Goal: Task Accomplishment & Management: Use online tool/utility

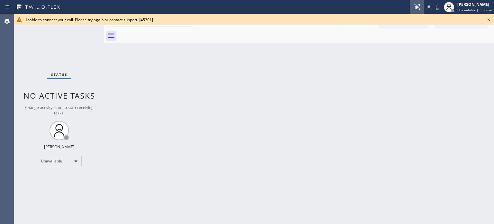
click at [418, 6] on icon at bounding box center [417, 6] width 4 height 2
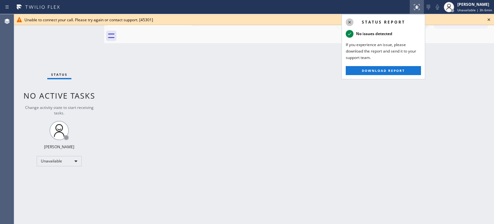
click at [348, 21] on icon at bounding box center [350, 22] width 8 height 8
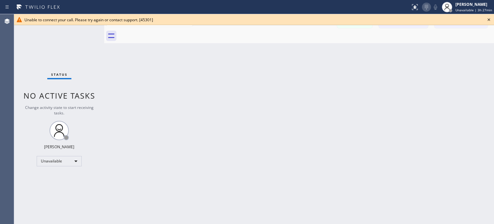
click at [428, 5] on icon at bounding box center [427, 7] width 8 height 8
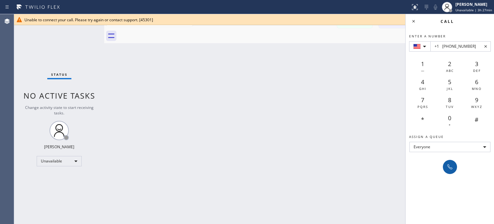
type input "+1 [PHONE_NUMBER]"
click at [449, 170] on icon at bounding box center [450, 167] width 8 height 8
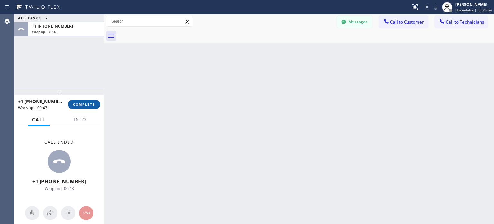
click at [96, 102] on button "COMPLETE" at bounding box center [84, 104] width 32 height 9
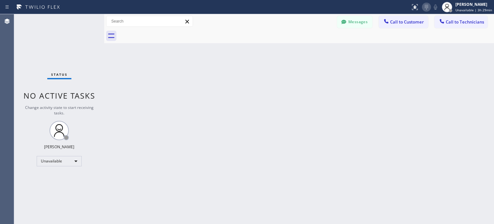
click at [430, 9] on icon at bounding box center [427, 7] width 8 height 8
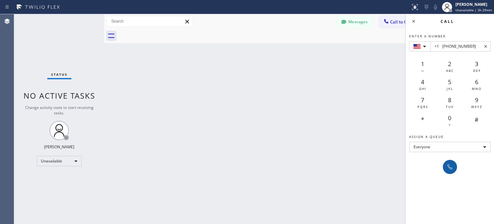
type input "+1 [PHONE_NUMBER]"
click at [448, 167] on icon at bounding box center [450, 167] width 8 height 8
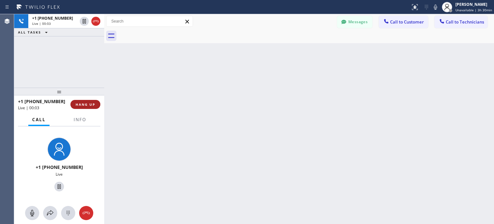
click at [92, 104] on span "HANG UP" at bounding box center [86, 104] width 20 height 5
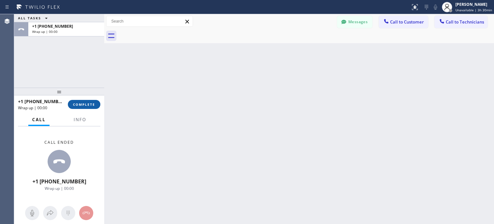
drag, startPoint x: 93, startPoint y: 104, endPoint x: 93, endPoint y: 100, distance: 3.9
click at [93, 104] on span "COMPLETE" at bounding box center [84, 104] width 22 height 5
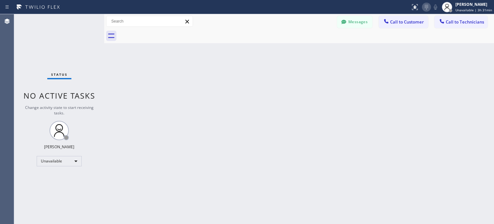
click at [430, 5] on icon at bounding box center [427, 7] width 8 height 8
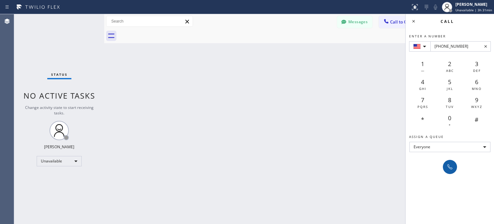
type input "[PHONE_NUMBER]"
drag, startPoint x: 450, startPoint y: 164, endPoint x: 444, endPoint y: 160, distance: 6.7
click at [450, 164] on icon at bounding box center [450, 167] width 8 height 8
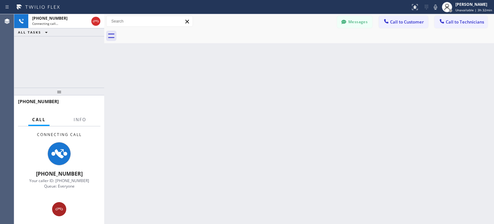
click at [64, 208] on div at bounding box center [59, 209] width 14 height 8
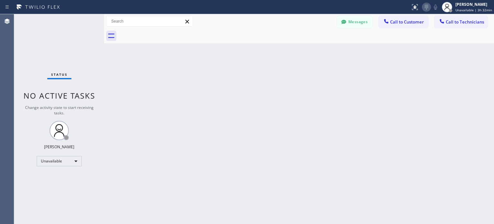
click at [427, 10] on icon at bounding box center [427, 7] width 8 height 8
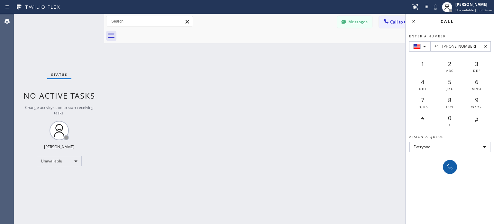
type input "+1 [PHONE_NUMBER]"
click at [450, 168] on icon at bounding box center [450, 166] width 5 height 5
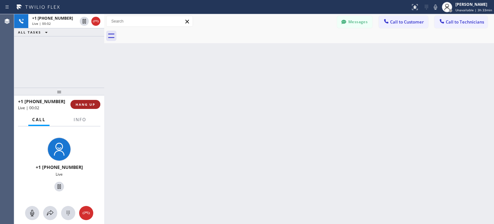
click at [75, 105] on button "HANG UP" at bounding box center [85, 104] width 30 height 9
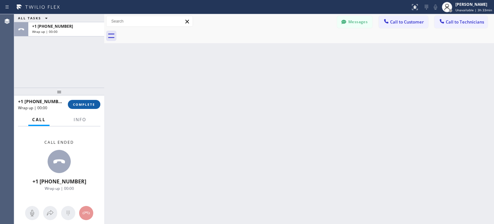
click at [80, 104] on span "COMPLETE" at bounding box center [84, 104] width 22 height 5
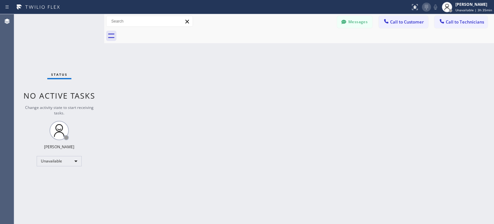
click at [428, 7] on icon at bounding box center [426, 7] width 3 height 5
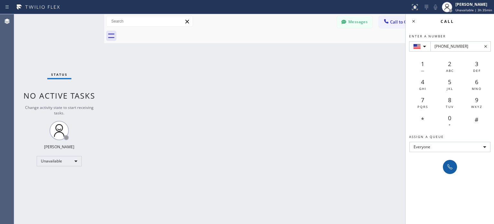
type input "[PHONE_NUMBER]"
click at [449, 171] on button at bounding box center [450, 167] width 14 height 14
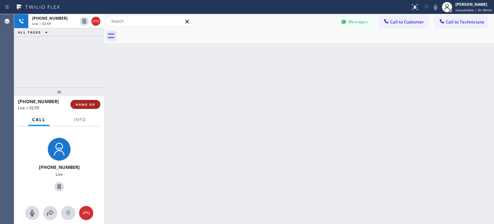
click at [82, 103] on span "HANG UP" at bounding box center [86, 104] width 20 height 5
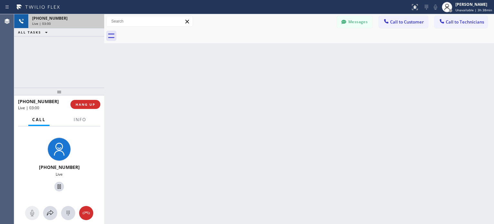
click at [85, 105] on span "HANG UP" at bounding box center [86, 104] width 20 height 5
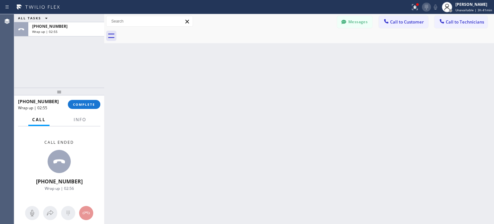
click at [429, 9] on icon at bounding box center [427, 7] width 8 height 8
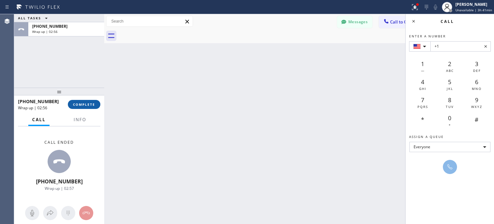
click at [92, 105] on span "COMPLETE" at bounding box center [84, 104] width 22 height 5
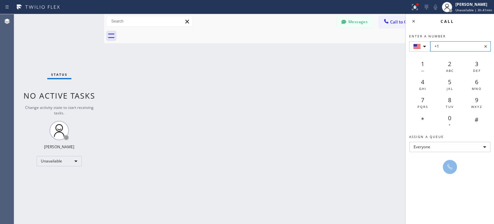
click at [449, 43] on input "+1" at bounding box center [460, 46] width 60 height 10
paste input "[PHONE_NUMBER]"
type input "+1 [PHONE_NUMBER]"
click at [448, 161] on button at bounding box center [450, 167] width 14 height 14
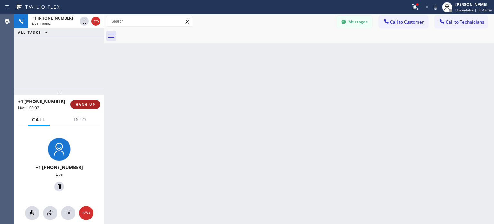
click at [81, 105] on span "HANG UP" at bounding box center [86, 104] width 20 height 5
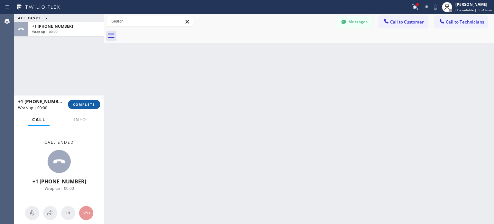
click at [88, 103] on span "COMPLETE" at bounding box center [84, 104] width 22 height 5
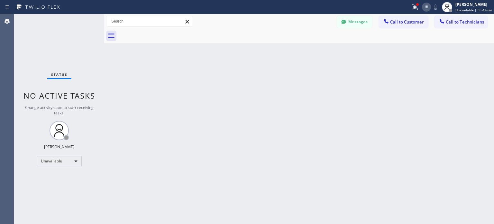
click at [429, 9] on icon at bounding box center [427, 7] width 8 height 8
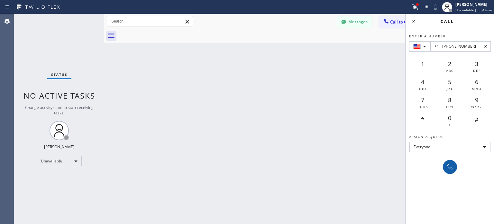
type input "+1 [PHONE_NUMBER]"
click at [449, 165] on icon at bounding box center [450, 167] width 8 height 8
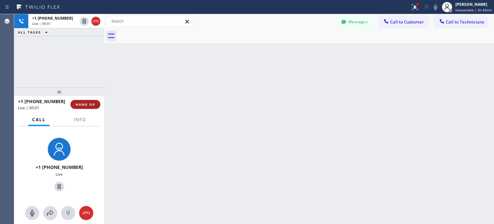
click at [91, 104] on span "HANG UP" at bounding box center [86, 104] width 20 height 5
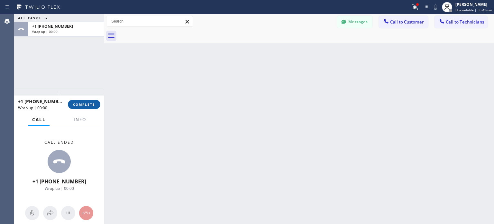
drag, startPoint x: 84, startPoint y: 106, endPoint x: 91, endPoint y: 99, distance: 9.3
click at [84, 106] on span "COMPLETE" at bounding box center [84, 104] width 22 height 5
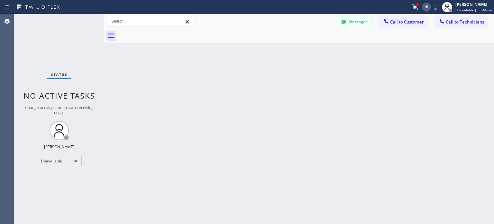
click at [431, 9] on div at bounding box center [426, 7] width 9 height 8
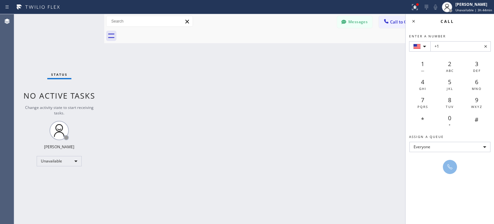
click at [444, 47] on input "+1" at bounding box center [460, 46] width 60 height 10
paste input "[PHONE_NUMBER]"
type input "+1 [PHONE_NUMBER]"
click at [449, 163] on icon at bounding box center [450, 167] width 8 height 8
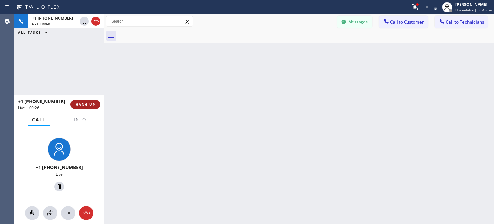
click at [90, 105] on span "HANG UP" at bounding box center [86, 104] width 20 height 5
click at [92, 104] on span "HANG UP" at bounding box center [86, 104] width 20 height 5
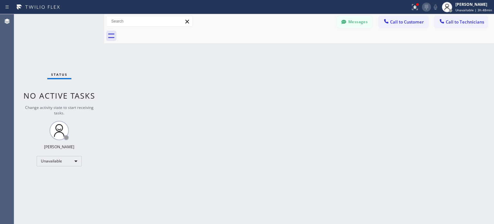
click at [428, 7] on icon at bounding box center [426, 7] width 3 height 5
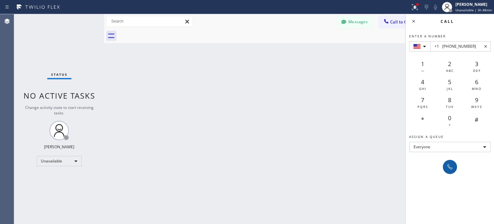
type input "+1 [PHONE_NUMBER]"
drag, startPoint x: 449, startPoint y: 167, endPoint x: 254, endPoint y: 70, distance: 217.8
click at [449, 167] on icon at bounding box center [450, 166] width 5 height 5
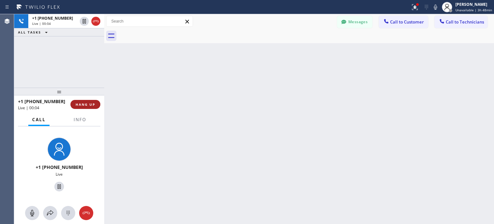
click at [89, 104] on span "HANG UP" at bounding box center [86, 104] width 20 height 5
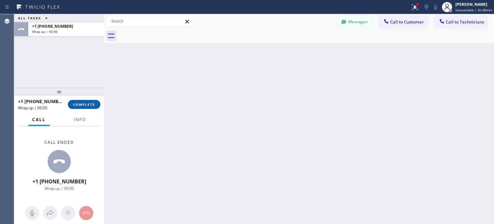
click at [91, 104] on span "COMPLETE" at bounding box center [84, 104] width 22 height 5
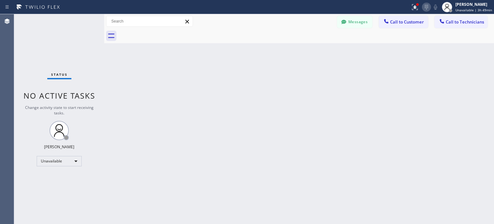
click at [430, 8] on icon at bounding box center [427, 7] width 8 height 8
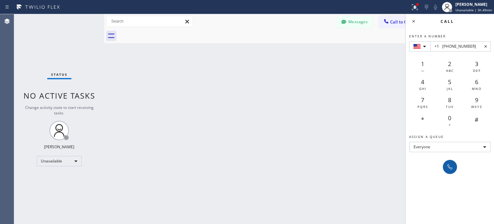
type input "+1 [PHONE_NUMBER]"
click at [447, 167] on icon at bounding box center [450, 167] width 8 height 8
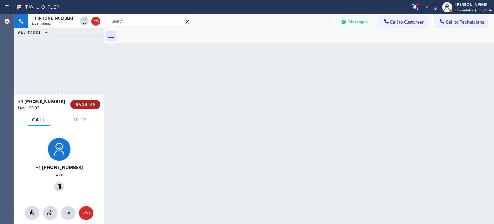
click at [90, 108] on button "HANG UP" at bounding box center [85, 104] width 30 height 9
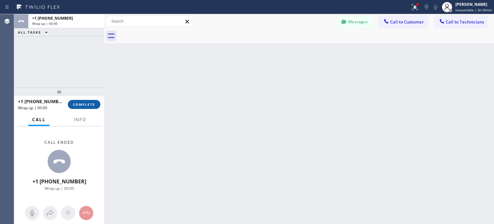
click at [90, 106] on span "COMPLETE" at bounding box center [84, 104] width 22 height 5
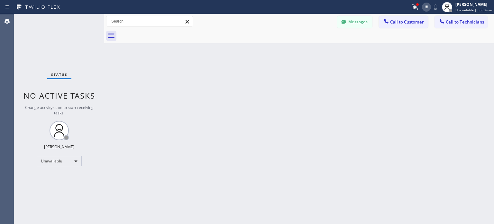
click at [425, 9] on icon at bounding box center [427, 7] width 8 height 8
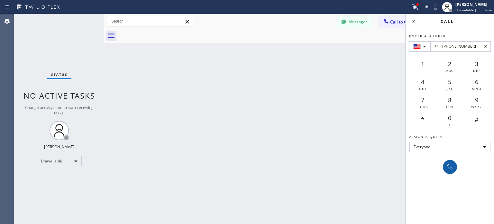
type input "+1 [PHONE_NUMBER]"
click at [448, 170] on button at bounding box center [450, 167] width 14 height 14
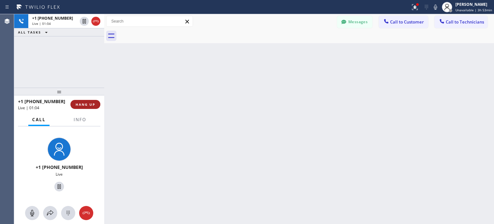
click at [81, 101] on button "HANG UP" at bounding box center [85, 104] width 30 height 9
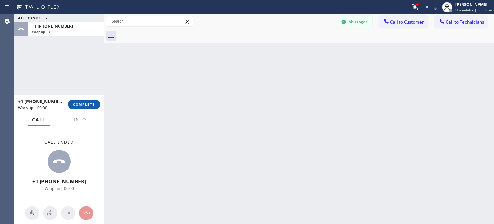
click at [85, 104] on span "COMPLETE" at bounding box center [84, 104] width 22 height 5
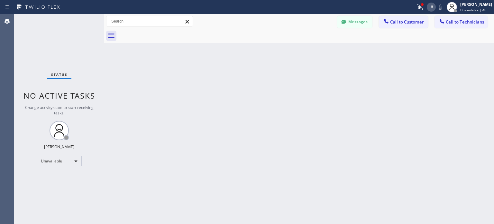
click at [431, 8] on icon at bounding box center [432, 7] width 8 height 8
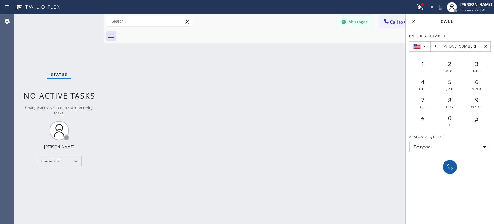
type input "+1 [PHONE_NUMBER]"
click at [453, 170] on icon at bounding box center [450, 167] width 8 height 8
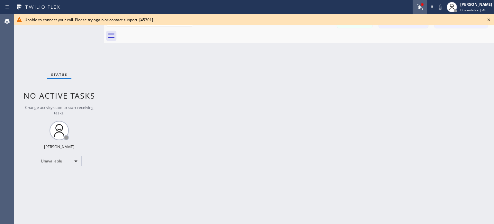
click at [416, 6] on icon at bounding box center [420, 7] width 8 height 8
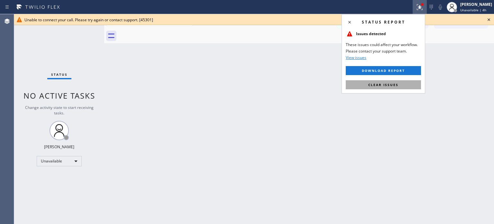
drag, startPoint x: 395, startPoint y: 82, endPoint x: 394, endPoint y: 77, distance: 5.0
click at [395, 82] on span "Clear issues" at bounding box center [383, 84] width 30 height 5
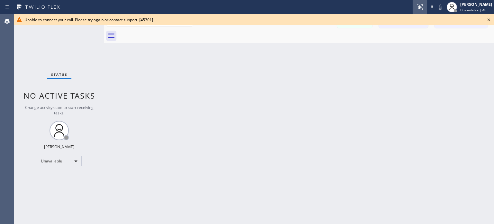
click at [420, 9] on icon at bounding box center [420, 7] width 8 height 8
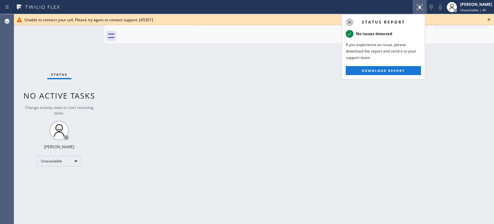
click at [349, 23] on icon at bounding box center [350, 22] width 8 height 8
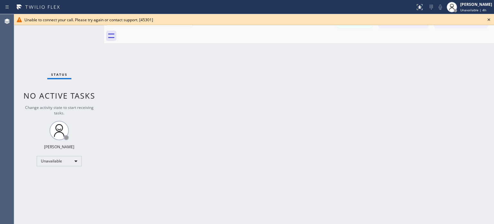
click at [489, 20] on icon at bounding box center [489, 20] width 8 height 8
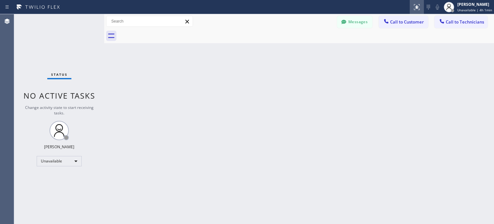
click at [422, 9] on div at bounding box center [417, 7] width 14 height 8
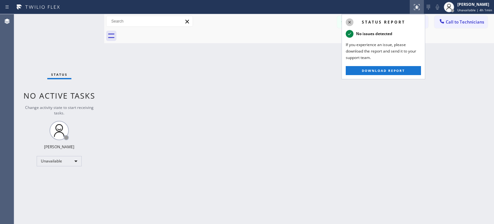
click at [350, 22] on icon at bounding box center [350, 22] width 8 height 8
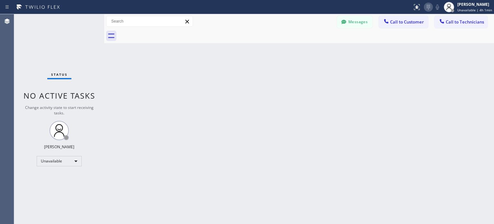
click at [427, 7] on icon at bounding box center [429, 7] width 8 height 8
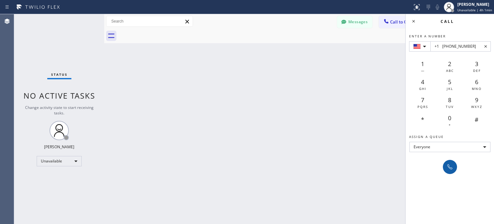
type input "+1 [PHONE_NUMBER]"
click at [445, 168] on button at bounding box center [450, 167] width 14 height 14
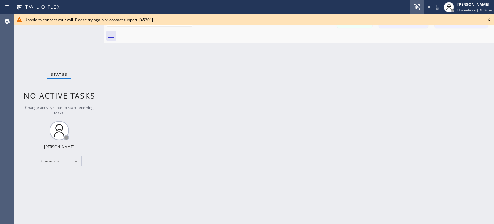
click at [420, 7] on icon at bounding box center [417, 7] width 8 height 8
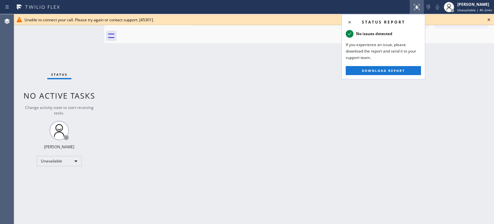
drag, startPoint x: 350, startPoint y: 22, endPoint x: 361, endPoint y: 22, distance: 10.3
click at [351, 22] on icon at bounding box center [350, 22] width 8 height 8
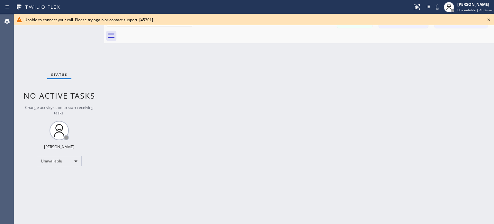
click at [488, 19] on icon at bounding box center [489, 20] width 8 height 8
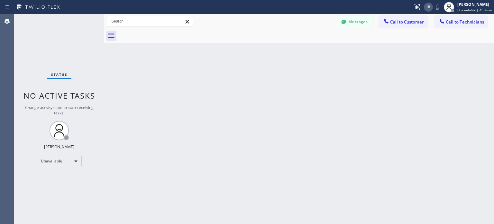
click at [429, 7] on icon at bounding box center [429, 7] width 8 height 8
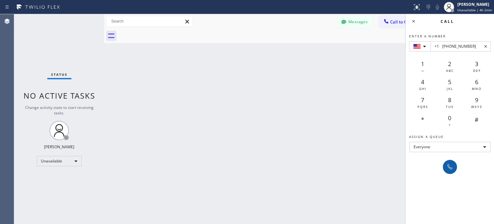
type input "+1 [PHONE_NUMBER]"
click at [448, 165] on icon at bounding box center [450, 167] width 8 height 8
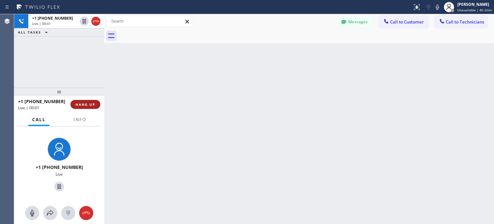
click at [86, 101] on button "HANG UP" at bounding box center [85, 104] width 30 height 9
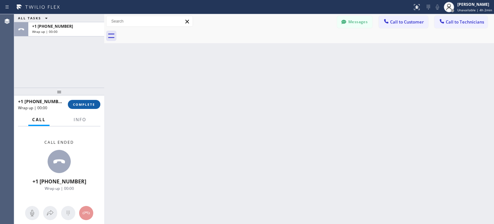
click at [86, 103] on span "COMPLETE" at bounding box center [84, 104] width 22 height 5
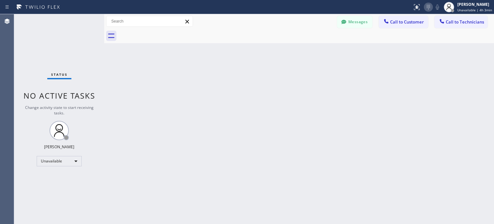
click at [426, 8] on icon at bounding box center [429, 7] width 8 height 8
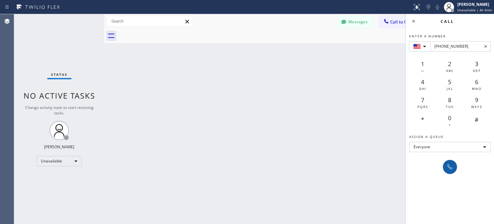
type input "[PHONE_NUMBER]"
click at [452, 167] on icon at bounding box center [450, 167] width 8 height 8
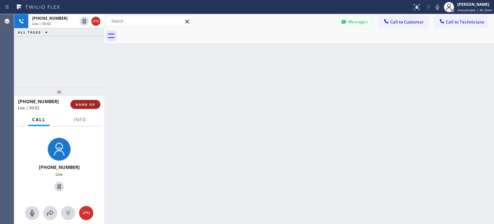
click at [95, 105] on button "HANG UP" at bounding box center [85, 104] width 30 height 9
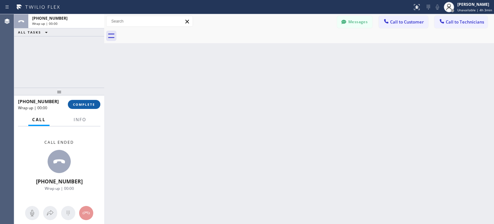
click at [94, 104] on span "COMPLETE" at bounding box center [84, 104] width 22 height 5
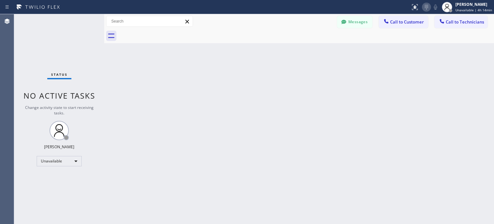
click at [430, 8] on icon at bounding box center [427, 7] width 8 height 8
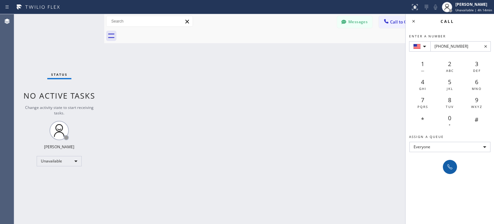
type input "[PHONE_NUMBER]"
click at [450, 167] on icon at bounding box center [450, 167] width 8 height 8
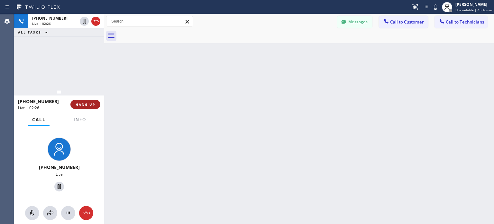
click at [91, 107] on button "HANG UP" at bounding box center [85, 104] width 30 height 9
click at [86, 106] on span "HANG UP" at bounding box center [86, 104] width 20 height 5
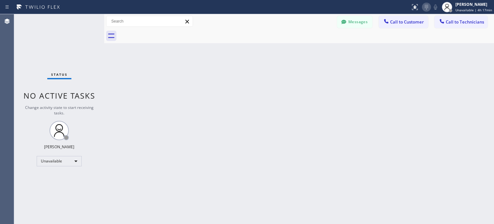
click at [427, 8] on icon at bounding box center [427, 7] width 8 height 8
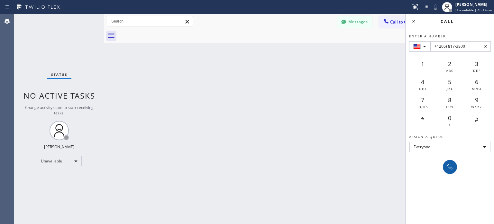
type input "+1206) 817-3800"
click at [448, 169] on icon at bounding box center [450, 167] width 8 height 8
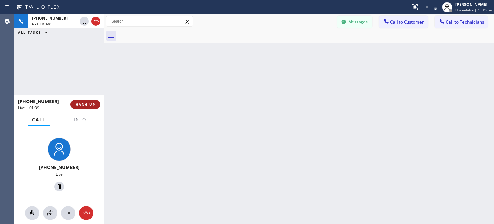
click at [85, 106] on button "HANG UP" at bounding box center [85, 104] width 30 height 9
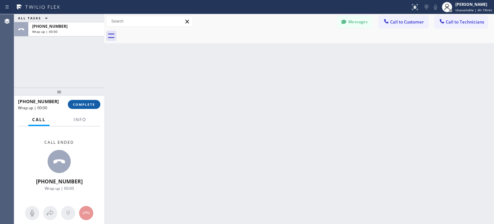
click at [90, 104] on span "COMPLETE" at bounding box center [84, 104] width 22 height 5
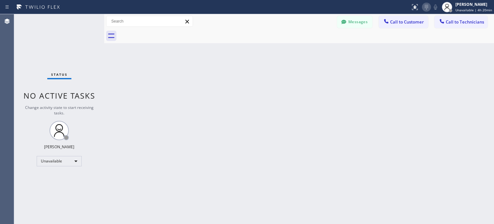
click at [428, 7] on icon at bounding box center [427, 7] width 8 height 8
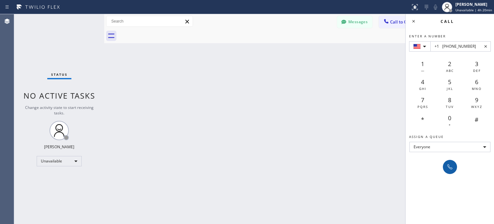
type input "+1 [PHONE_NUMBER]"
click at [448, 166] on icon at bounding box center [450, 166] width 5 height 5
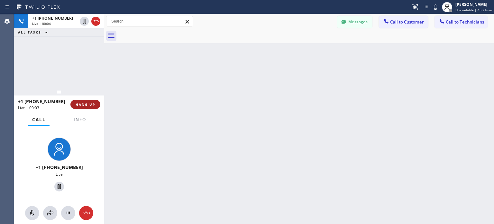
click at [76, 103] on span "HANG UP" at bounding box center [86, 104] width 20 height 5
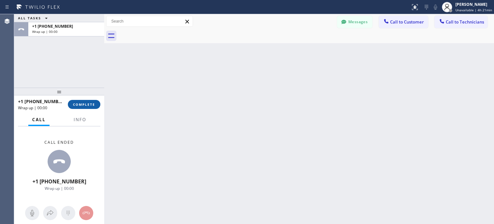
click at [83, 104] on span "COMPLETE" at bounding box center [84, 104] width 22 height 5
